Goal: Transaction & Acquisition: Purchase product/service

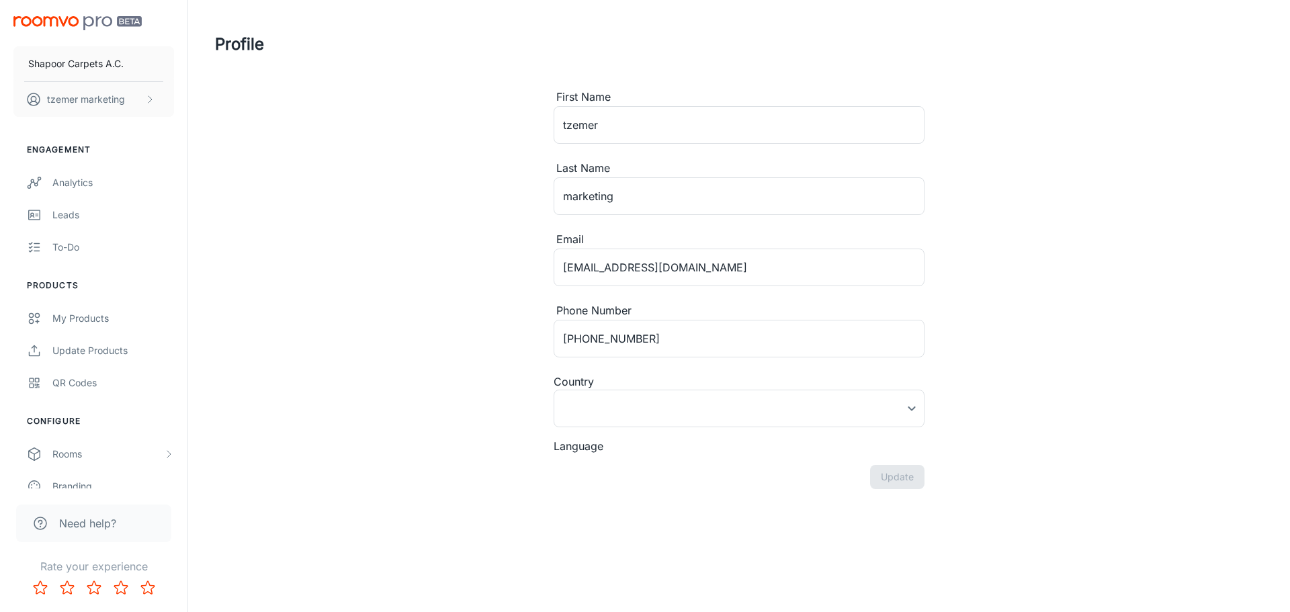
type input "[GEOGRAPHIC_DATA]"
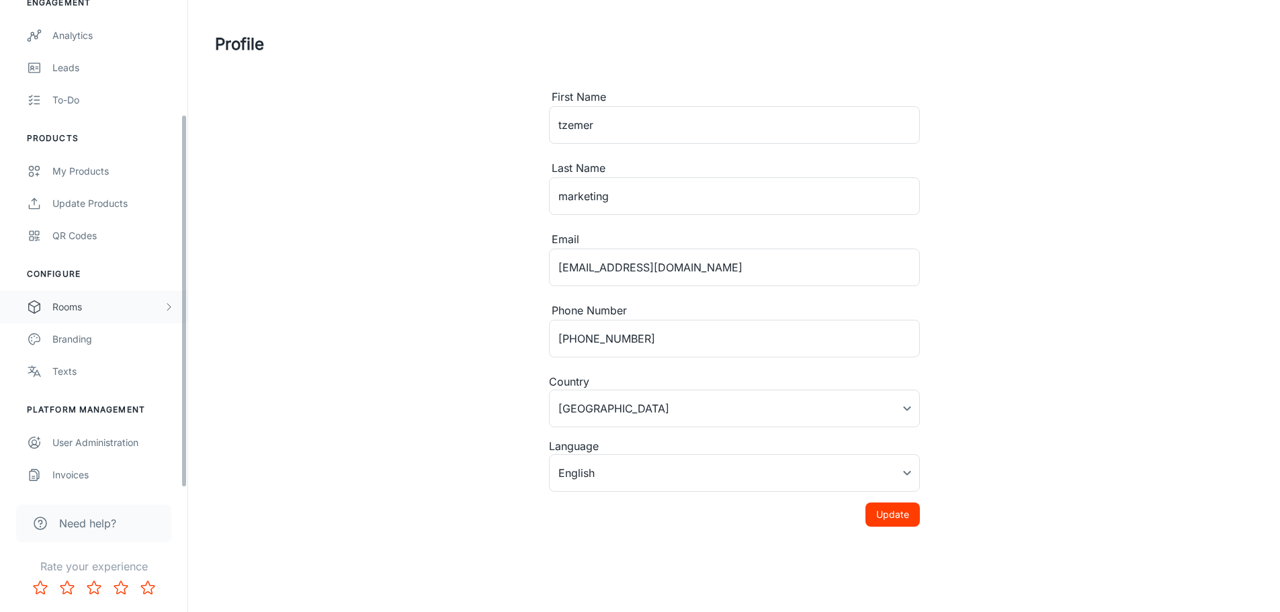
scroll to position [150, 0]
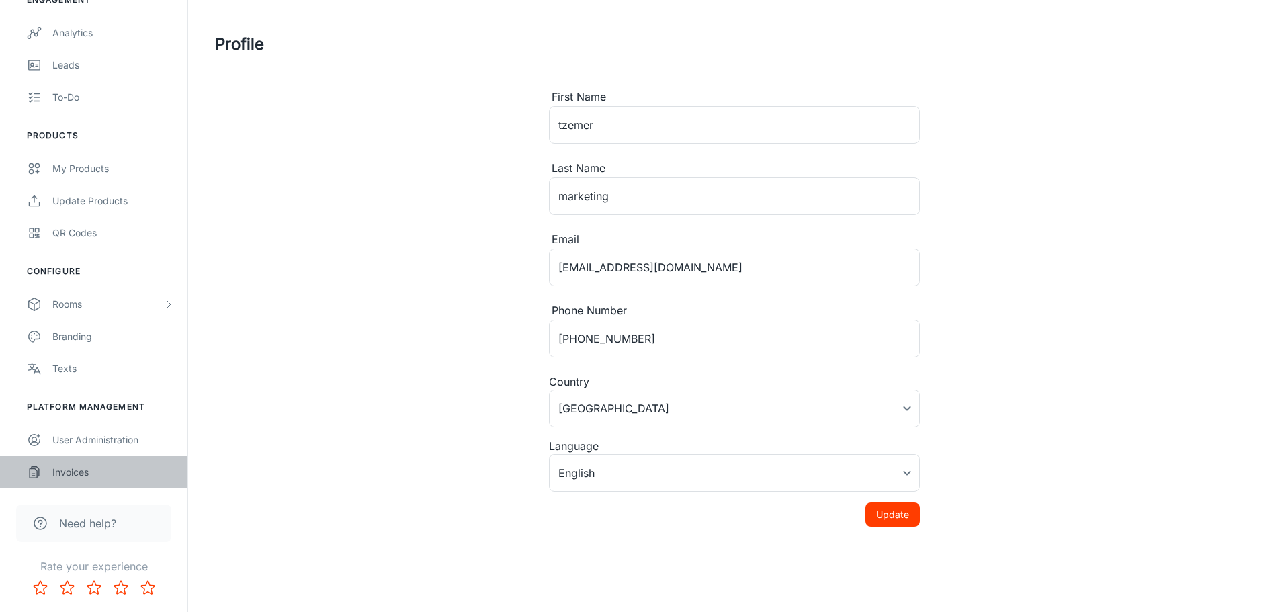
click at [77, 467] on div "Invoices" at bounding box center [113, 472] width 122 height 15
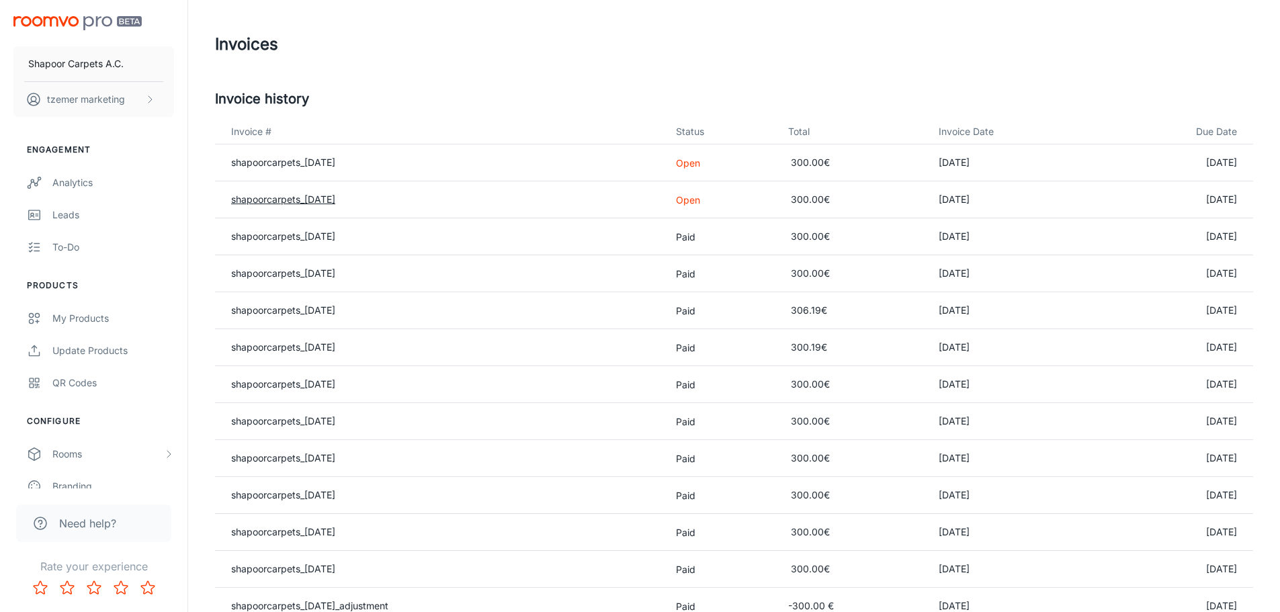
click at [317, 197] on link "shapoorcarpets_[DATE]" at bounding box center [283, 198] width 104 height 11
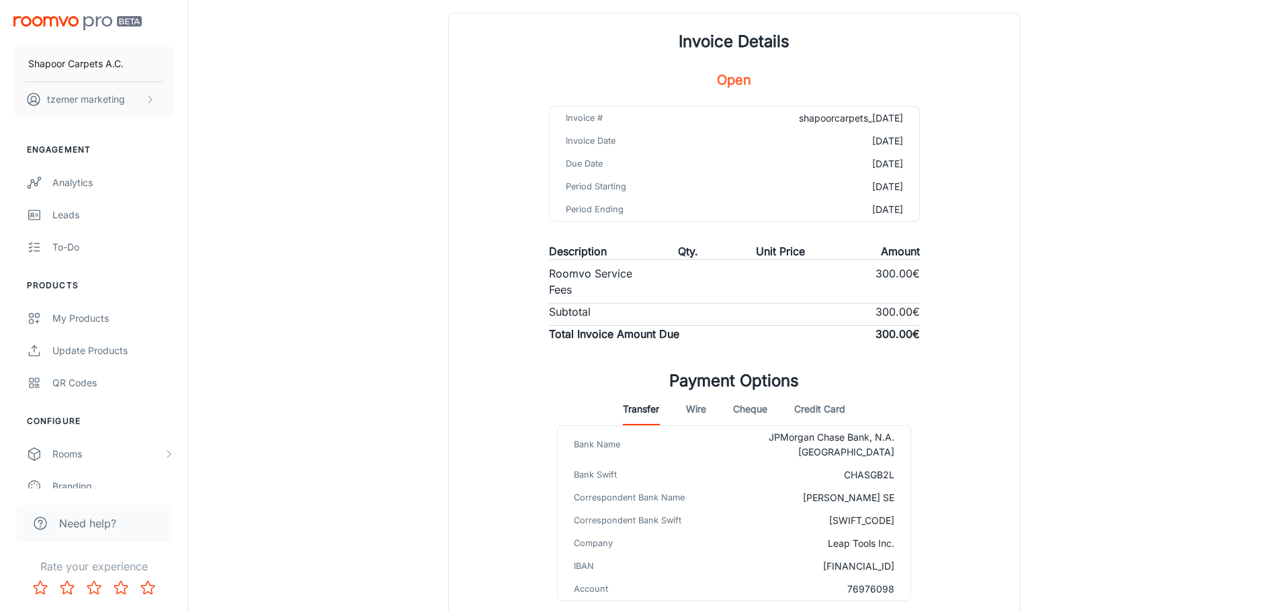
scroll to position [177, 0]
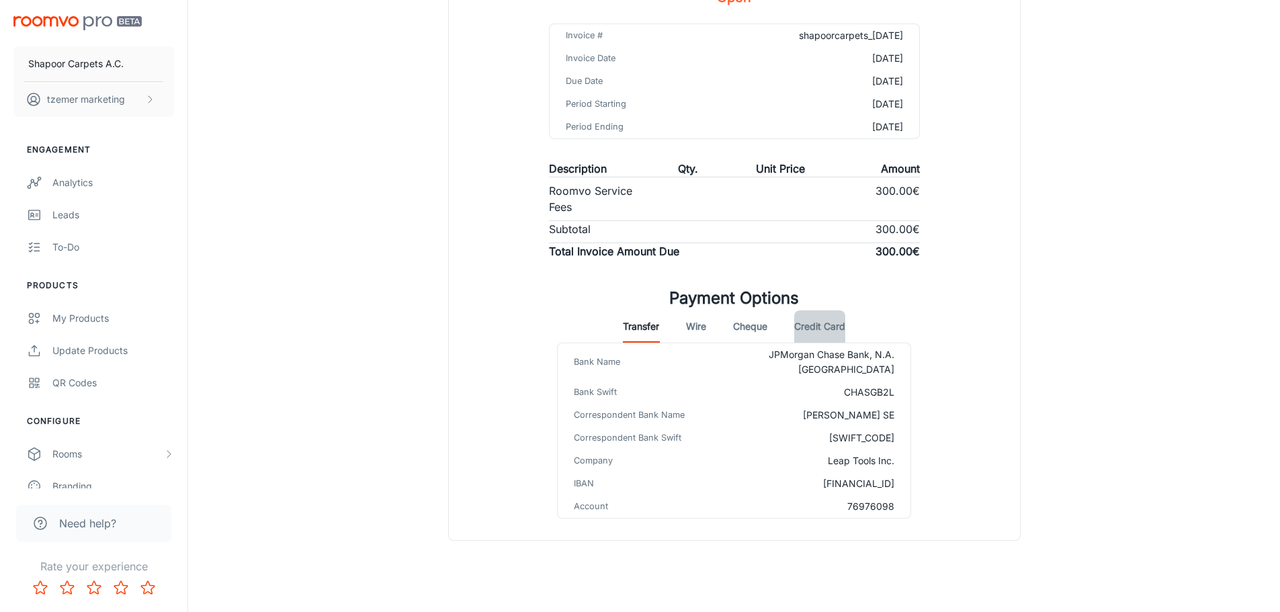
click at [819, 328] on button "Credit Card" at bounding box center [819, 326] width 51 height 32
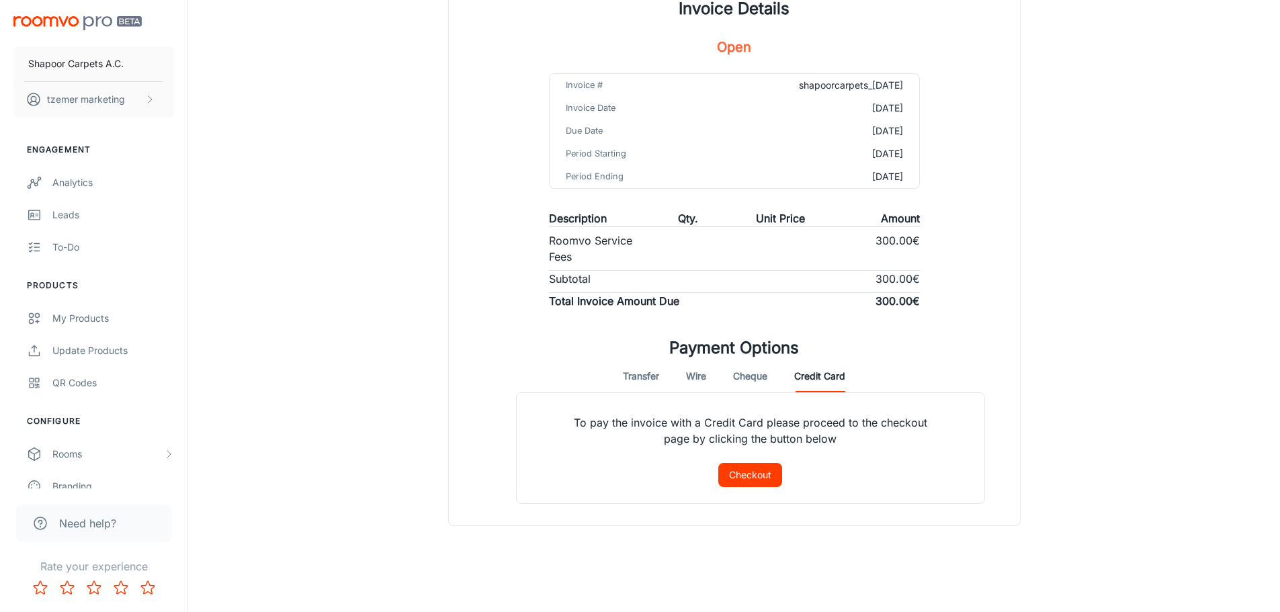
click at [756, 479] on button "Checkout" at bounding box center [750, 475] width 64 height 24
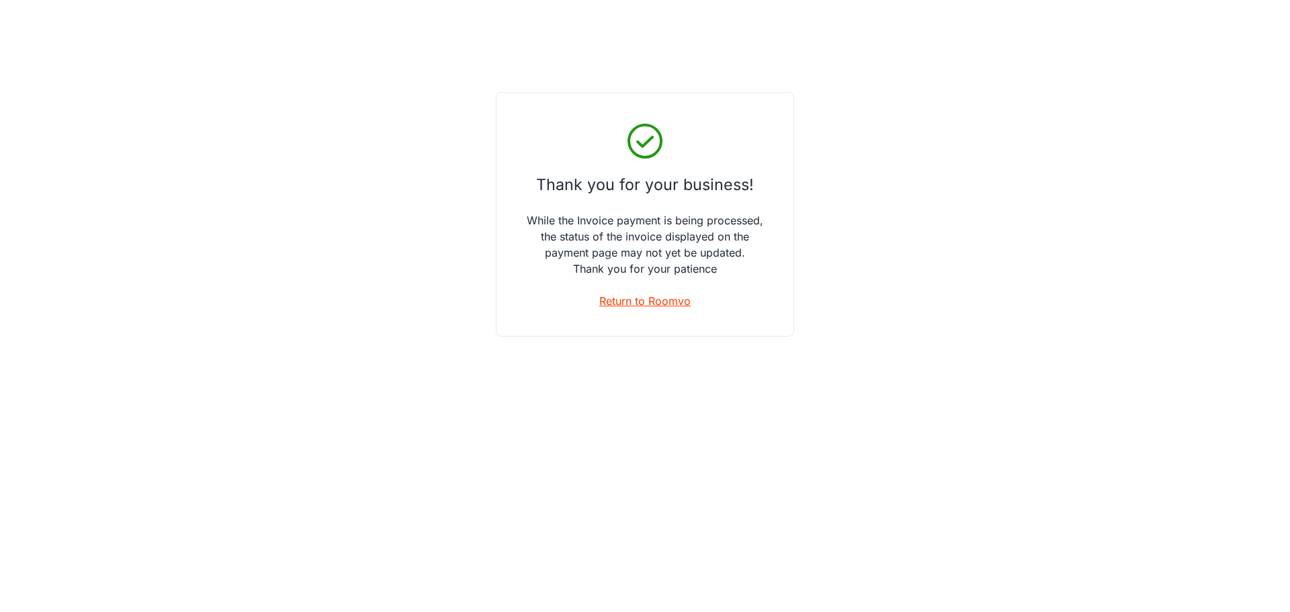
click at [657, 298] on link "Return to Roomvo" at bounding box center [644, 301] width 91 height 16
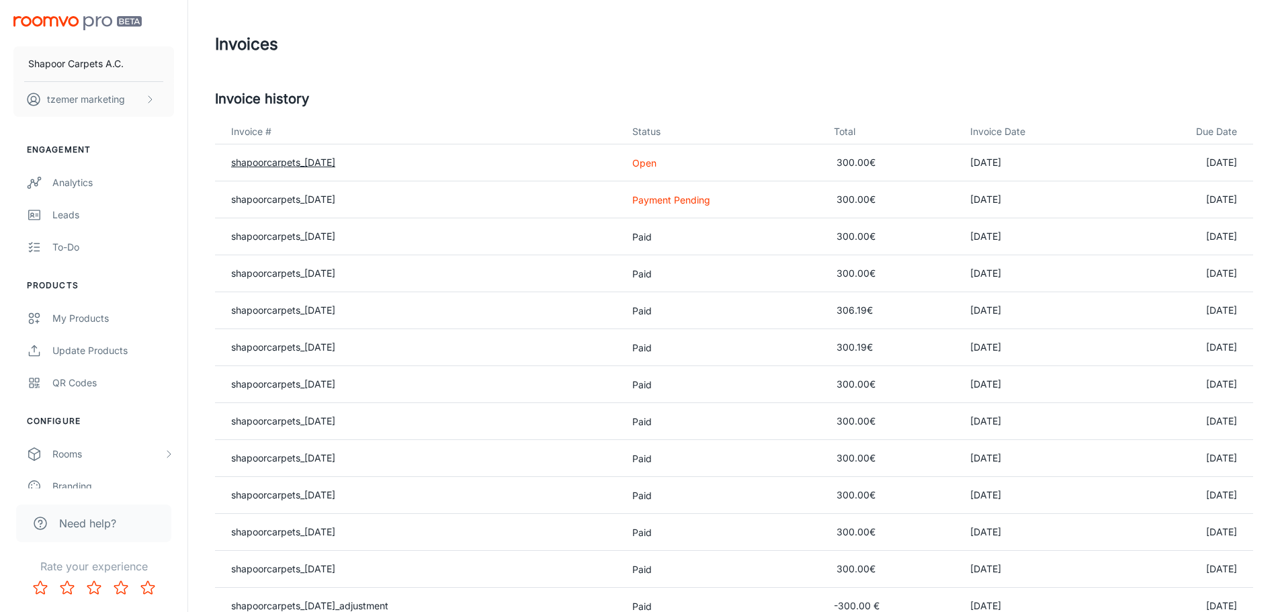
click at [285, 164] on link "shapoorcarpets_[DATE]" at bounding box center [283, 162] width 104 height 11
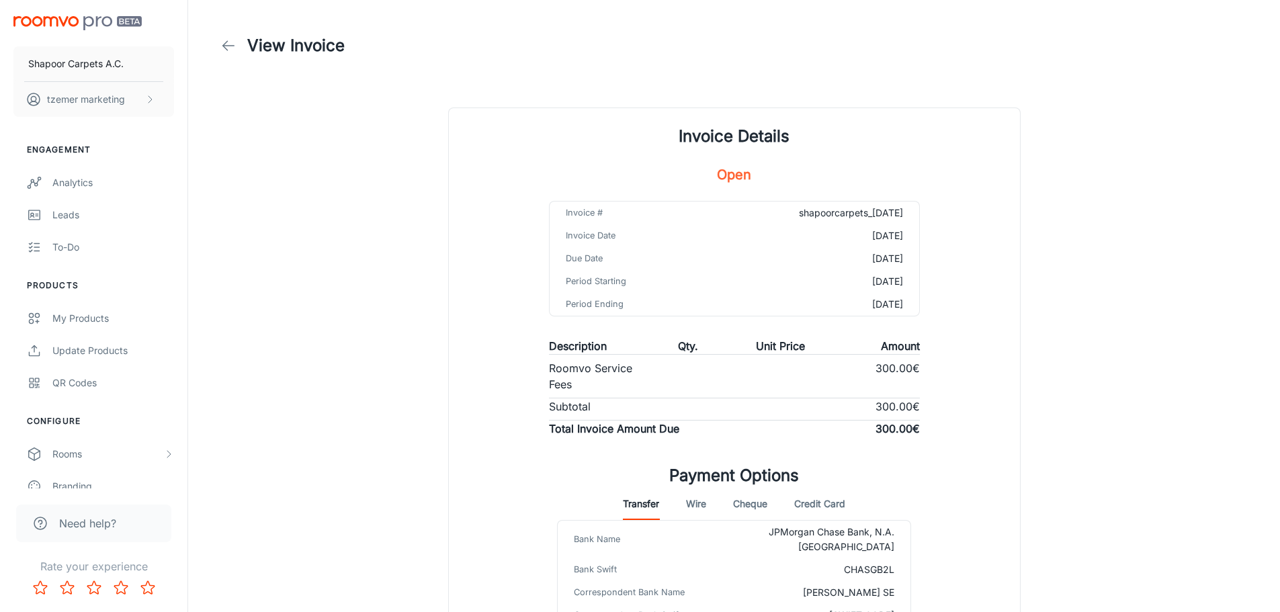
click at [826, 506] on button "Credit Card" at bounding box center [819, 504] width 51 height 32
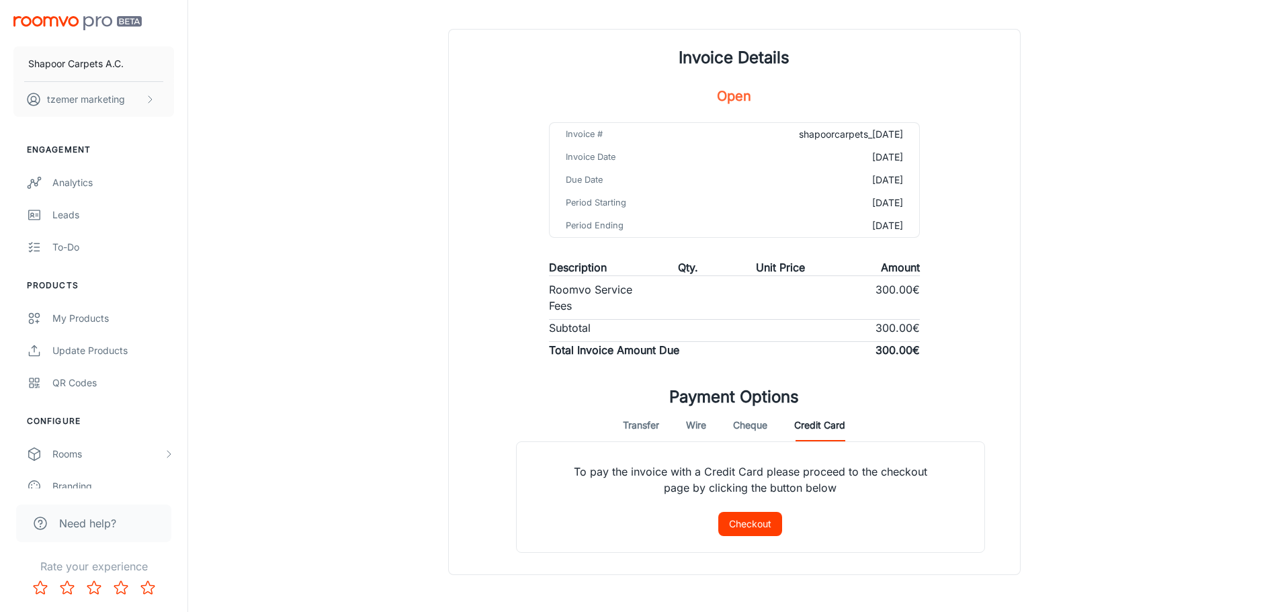
scroll to position [128, 0]
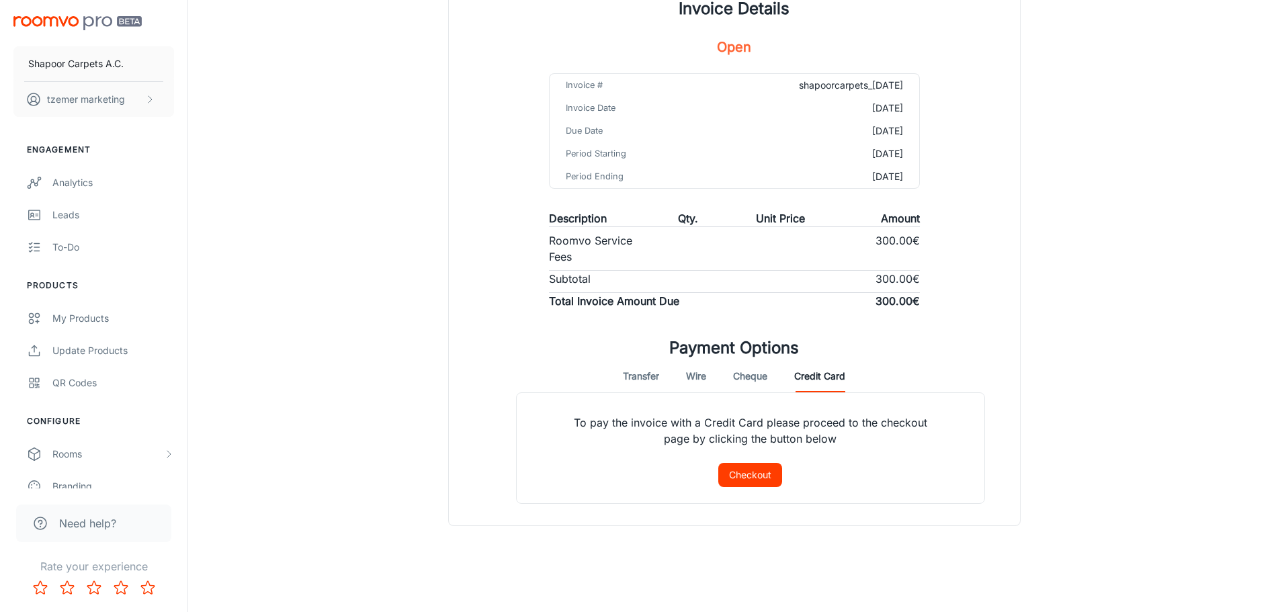
click at [758, 474] on button "Checkout" at bounding box center [750, 475] width 64 height 24
